Goal: Information Seeking & Learning: Find specific page/section

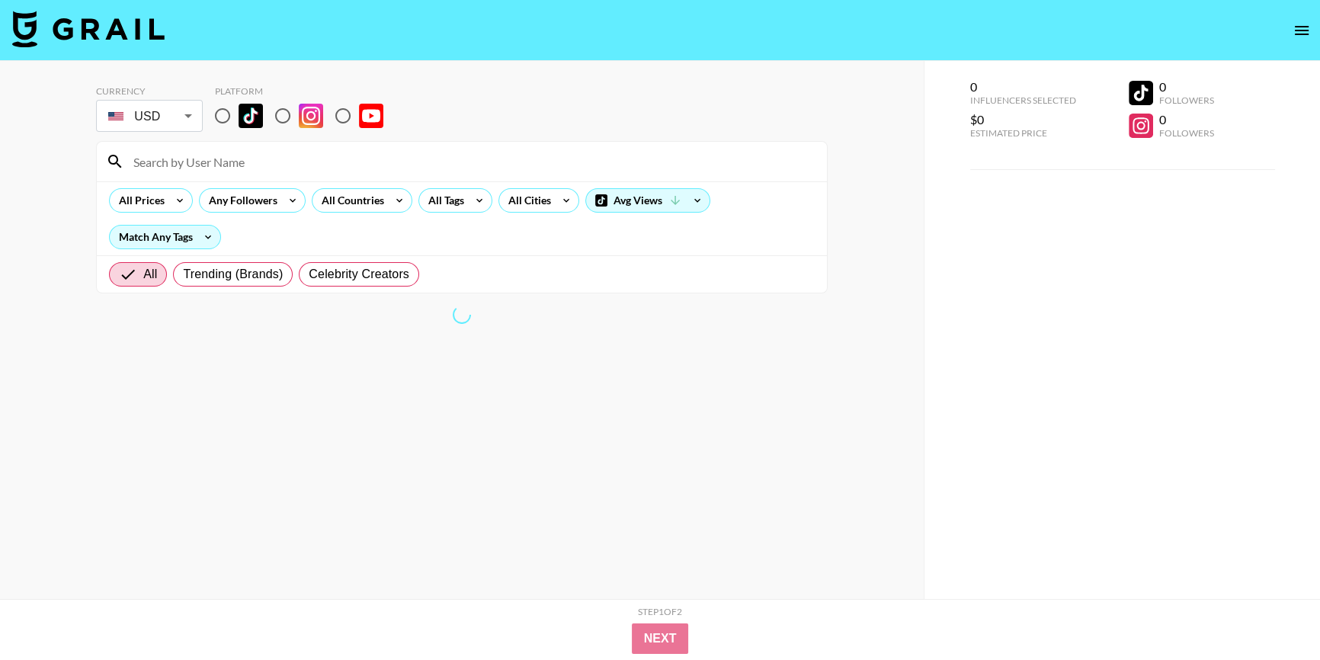
drag, startPoint x: 164, startPoint y: 162, endPoint x: 328, endPoint y: 162, distance: 164.6
click at [164, 162] on input at bounding box center [470, 161] width 693 height 24
paste input "Makeupbynikkilarose"
type input "Makeupbynikkilarose"
click at [338, 114] on input "radio" at bounding box center [343, 116] width 32 height 32
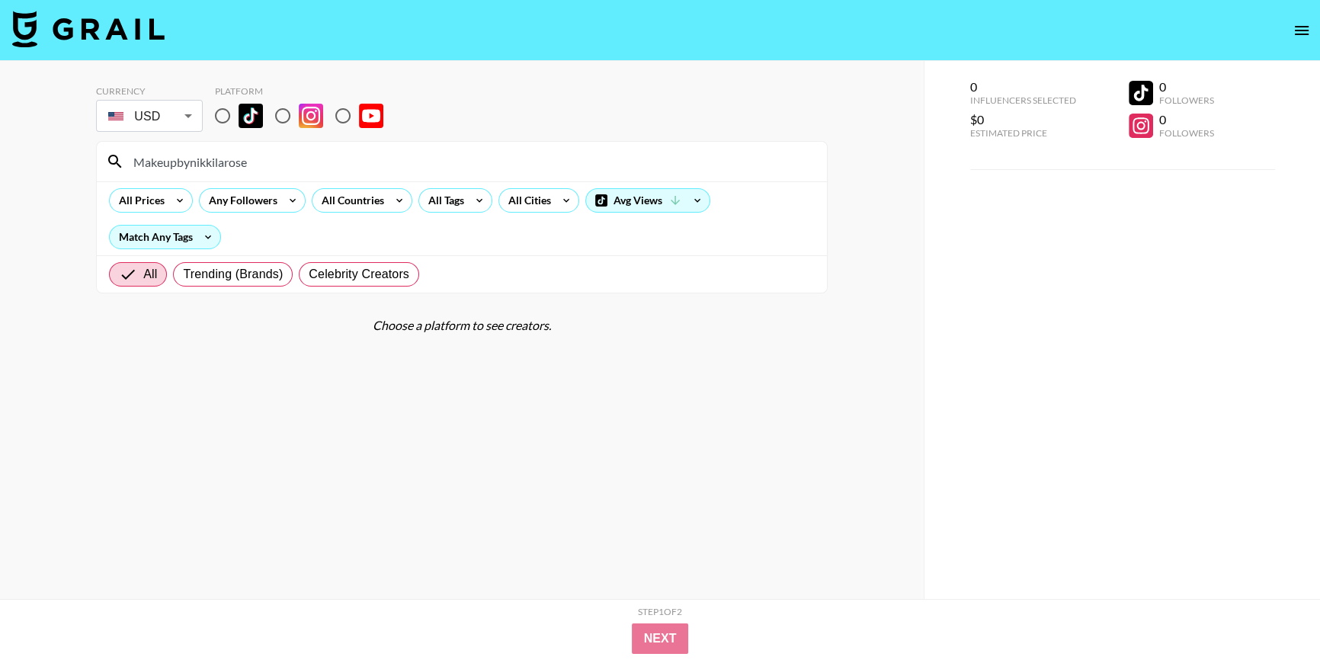
radio input "true"
click at [569, 427] on section "Currency USD USD ​ Platform Makeupbynikkilarose All Prices Any Followers All Co…" at bounding box center [462, 342] width 732 height 538
click at [255, 163] on input "Makeupbynikkilarose" at bounding box center [470, 161] width 693 height 24
click at [221, 114] on input "radio" at bounding box center [223, 116] width 32 height 32
radio input "true"
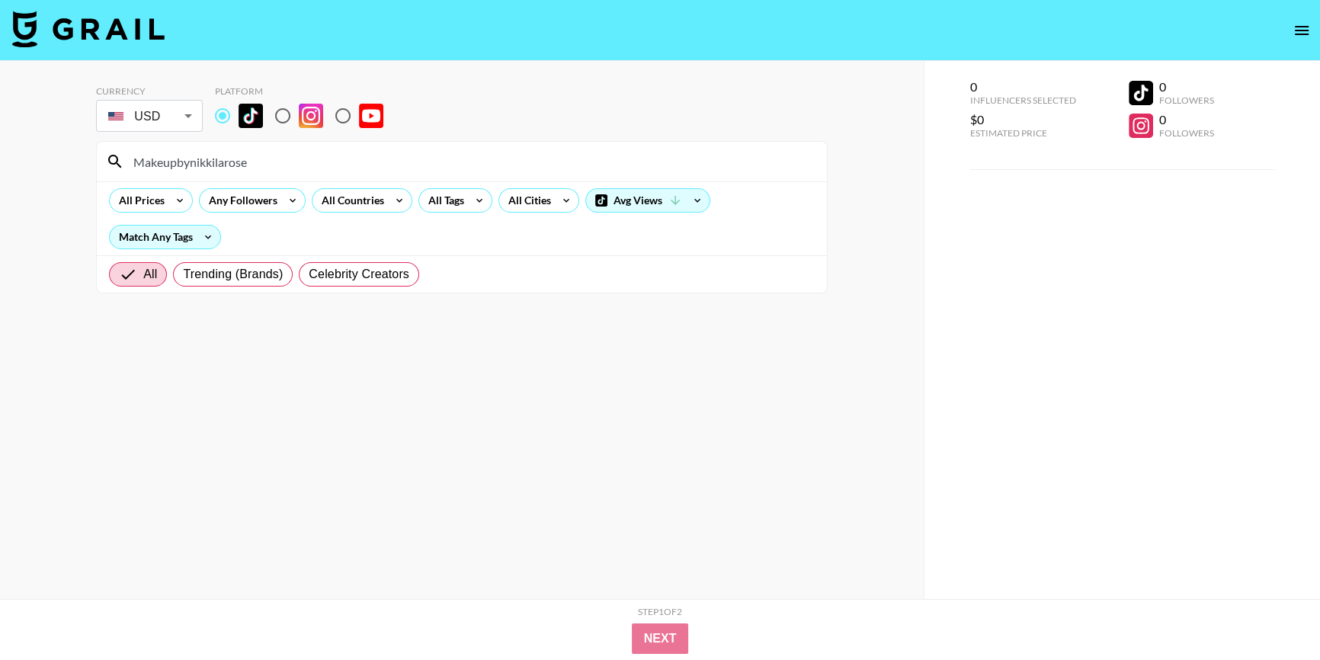
drag, startPoint x: 277, startPoint y: 166, endPoint x: 0, endPoint y: 165, distance: 277.4
click at [0, 169] on div "Currency USD USD ​ Platform Makeupbynikkilarose All Prices Any Followers All Co…" at bounding box center [462, 360] width 924 height 599
paste input "xthuyl"
click at [545, 264] on div "All Trending (Brands) Celebrity Creators" at bounding box center [462, 273] width 730 height 37
drag, startPoint x: 188, startPoint y: 163, endPoint x: 0, endPoint y: 194, distance: 190.7
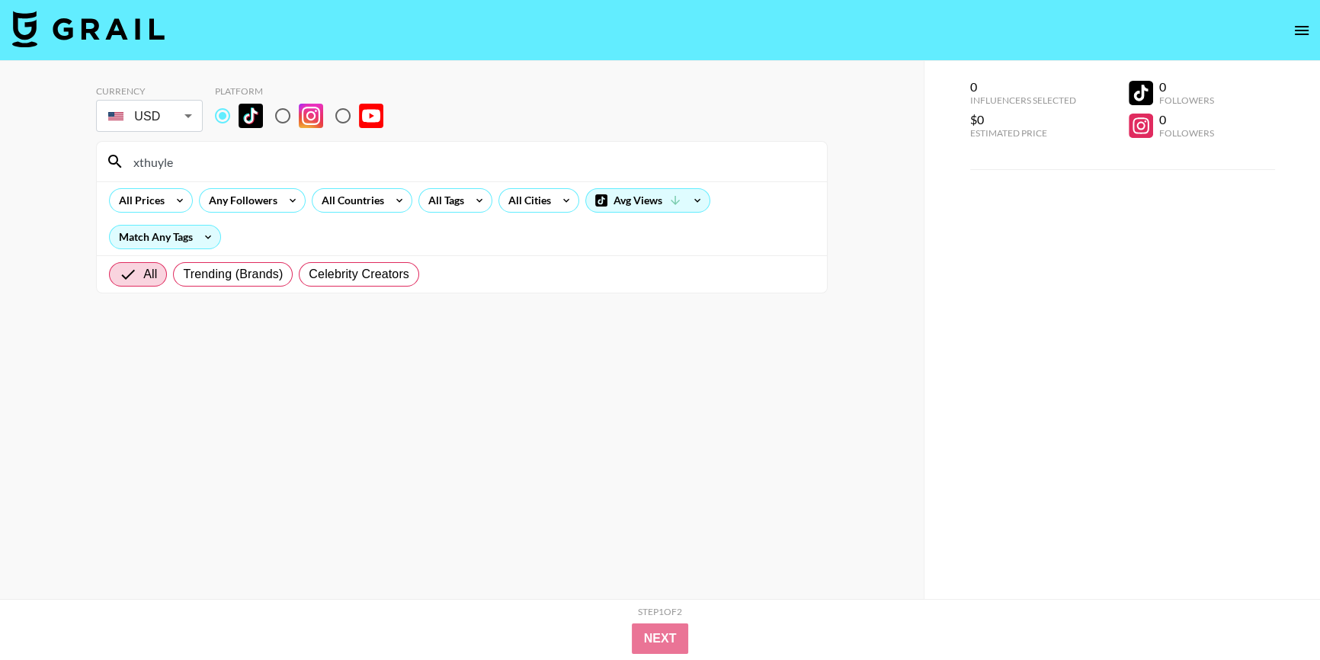
click at [0, 198] on div "Currency USD USD ​ Platform xthuyle All Prices Any Followers All Countries All …" at bounding box center [462, 360] width 924 height 599
paste input "[PERSON_NAME]"
click at [713, 229] on div "All Prices Any Followers All Countries All Tags All Cities Avg Views Match Any …" at bounding box center [462, 218] width 730 height 74
drag, startPoint x: 229, startPoint y: 164, endPoint x: 0, endPoint y: 198, distance: 231.2
click at [0, 198] on div "Currency USD USD ​ Platform alexisoakley All Prices Any Followers All Countries…" at bounding box center [462, 360] width 924 height 599
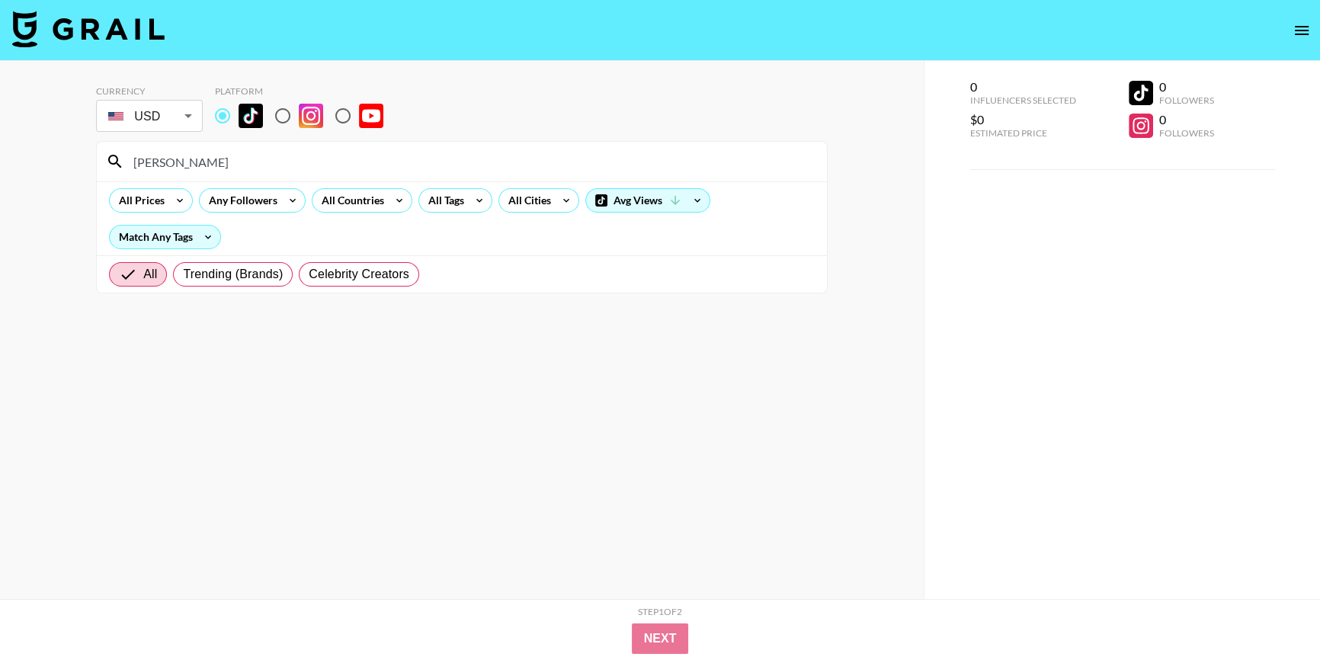
paste input "iluvsarahiiii"
drag, startPoint x: 223, startPoint y: 160, endPoint x: 32, endPoint y: 135, distance: 192.2
click at [0, 157] on div "Currency USD USD ​ Platform iluvsarahiiii All Prices Any Followers All Countrie…" at bounding box center [462, 360] width 924 height 599
paste input "amayaliacolon"
drag, startPoint x: 240, startPoint y: 171, endPoint x: 0, endPoint y: 168, distance: 240.1
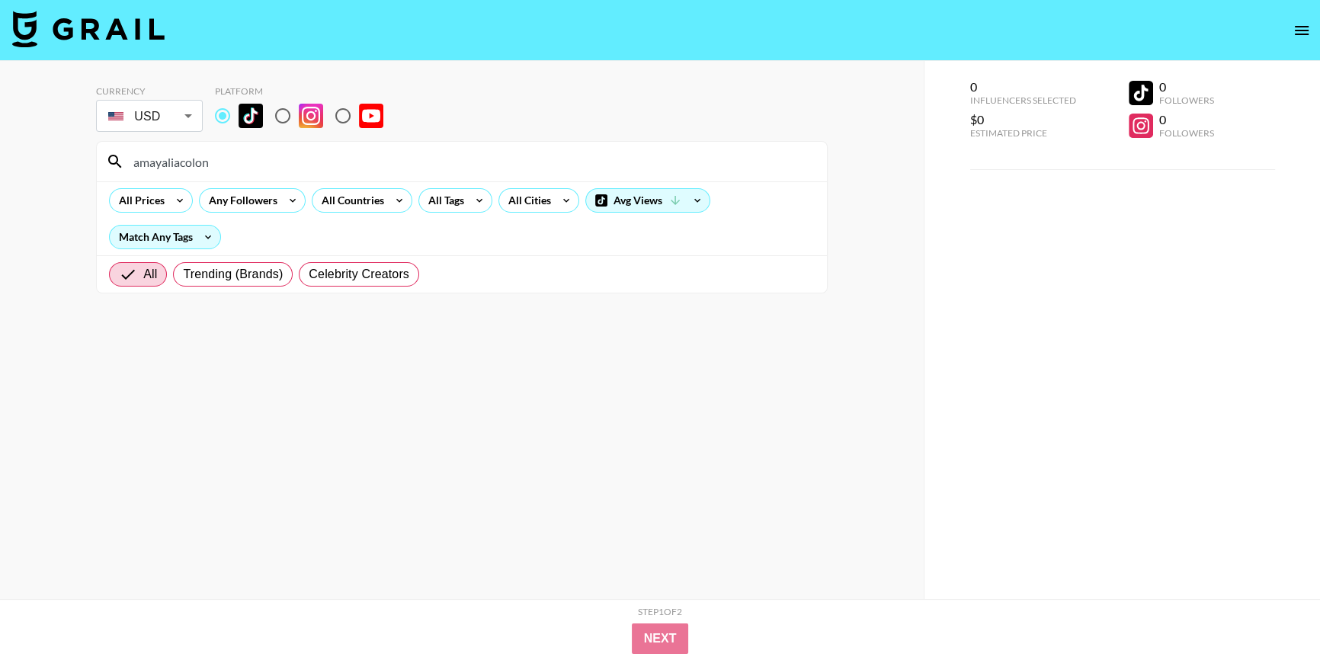
click at [0, 168] on div "Currency USD USD ​ Platform amayaliacolon All Prices Any Followers All Countrie…" at bounding box center [462, 360] width 924 height 599
paste input "dazeemaee"
type input "dazeemaee"
drag, startPoint x: 768, startPoint y: 260, endPoint x: 637, endPoint y: 223, distance: 136.3
click at [767, 266] on div "All Trending (Brands) Celebrity Creators" at bounding box center [462, 273] width 730 height 37
